Goal: Information Seeking & Learning: Learn about a topic

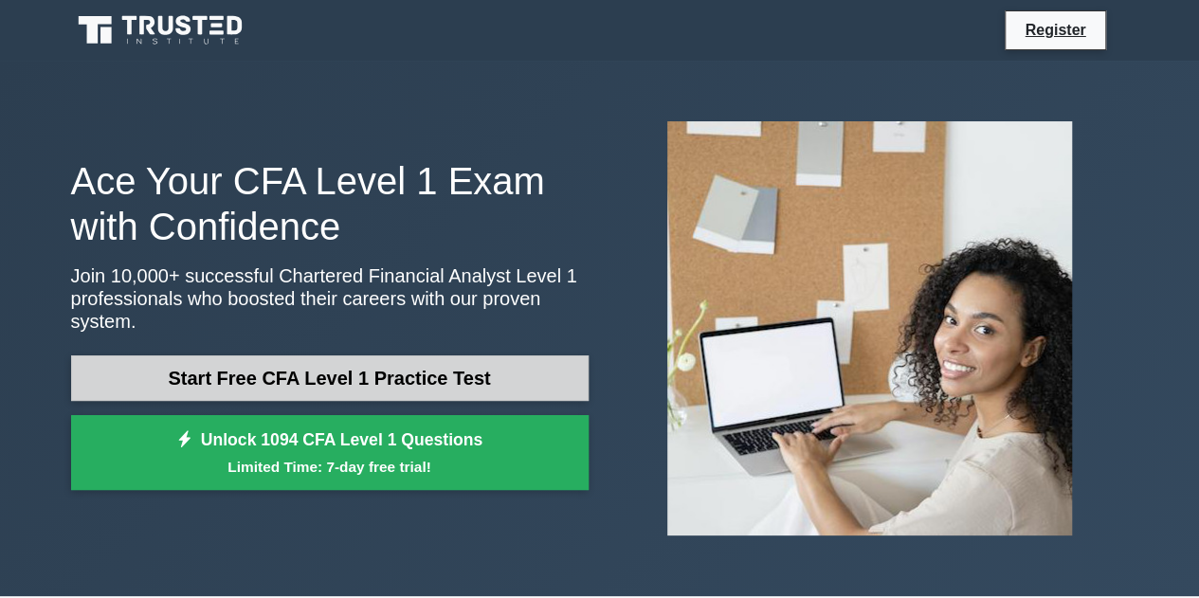
click at [473, 357] on link "Start Free CFA Level 1 Practice Test" at bounding box center [329, 377] width 517 height 45
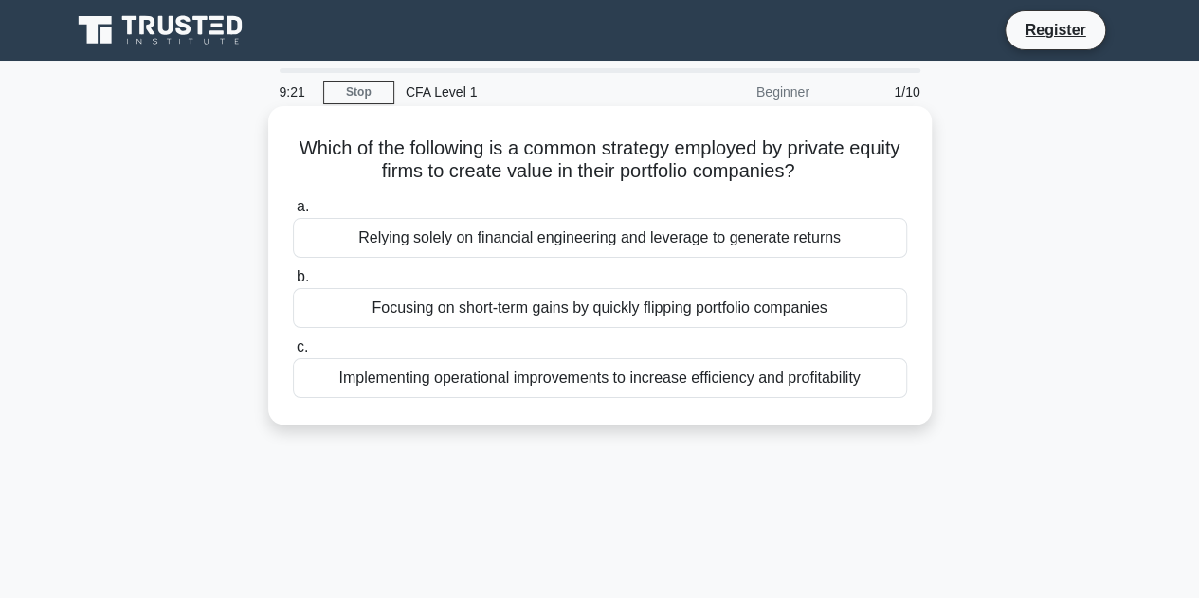
click at [470, 317] on div "Focusing on short-term gains by quickly flipping portfolio companies" at bounding box center [600, 308] width 614 height 40
click at [293, 283] on input "b. Focusing on short-term gains by quickly flipping portfolio companies" at bounding box center [293, 277] width 0 height 12
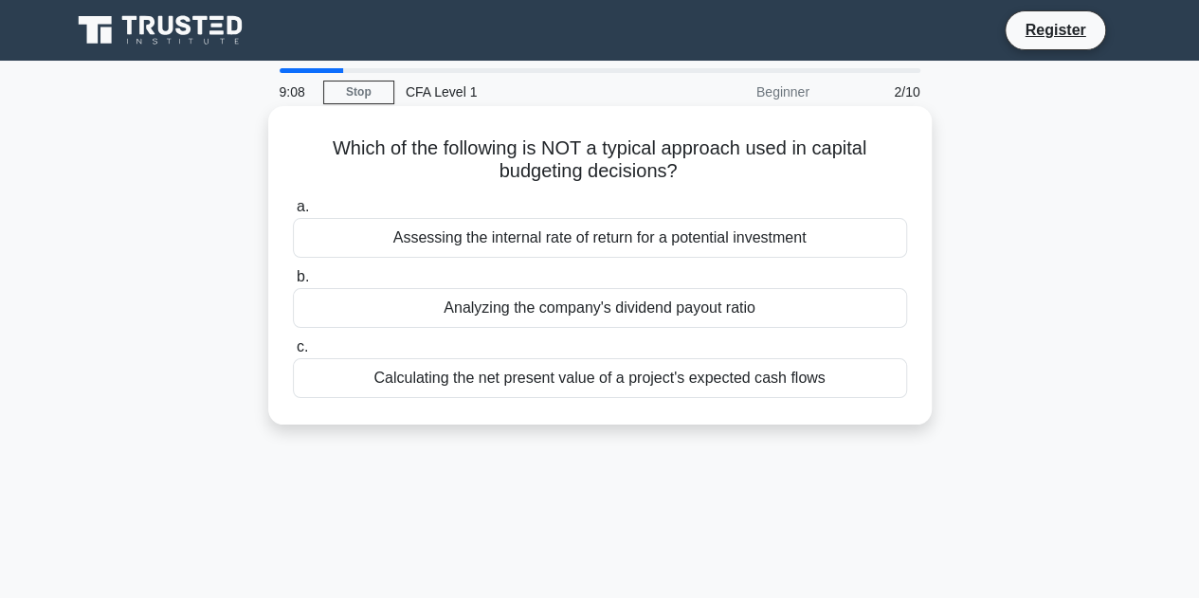
click at [559, 264] on div "a. Assessing the internal rate of return for a potential investment b. Analyzin…" at bounding box center [599, 296] width 637 height 210
click at [508, 245] on div "Assessing the internal rate of return for a potential investment" at bounding box center [600, 238] width 614 height 40
click at [293, 213] on input "a. Assessing the internal rate of return for a potential investment" at bounding box center [293, 207] width 0 height 12
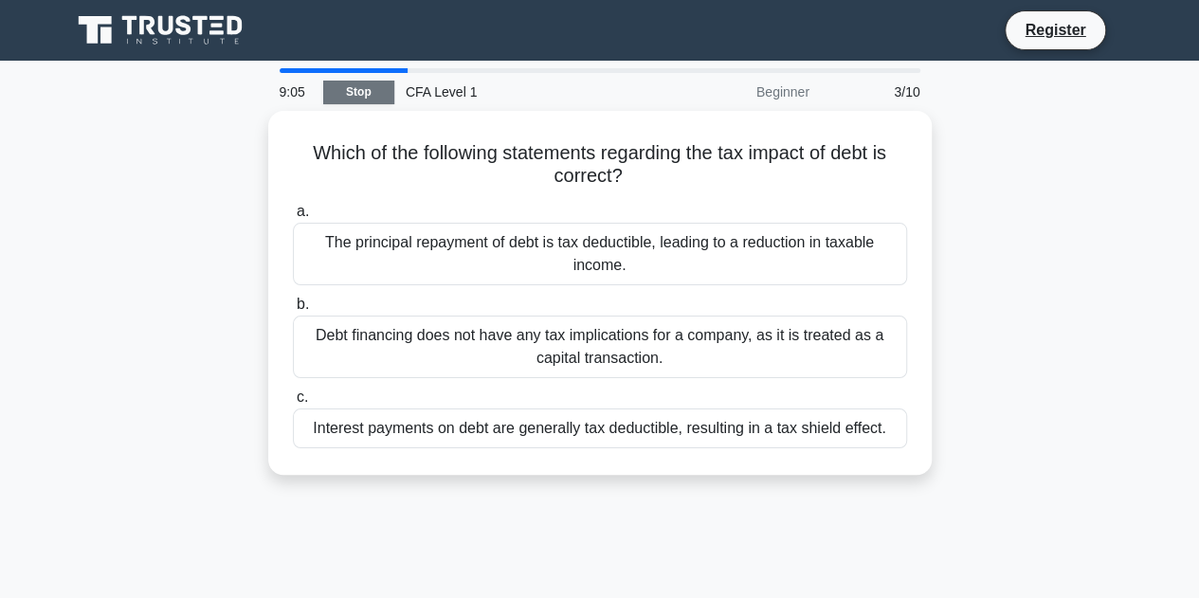
click at [385, 91] on link "Stop" at bounding box center [358, 93] width 71 height 24
